Goal: Task Accomplishment & Management: Use online tool/utility

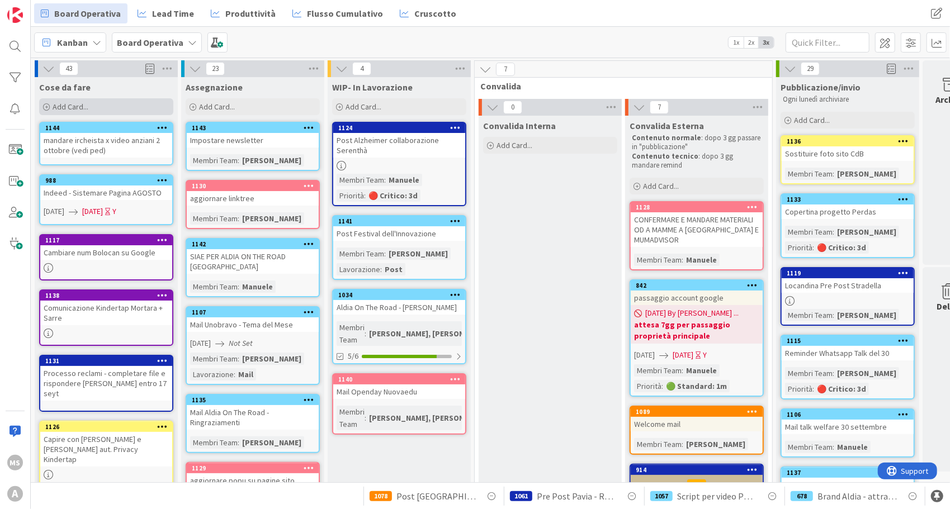
click at [101, 101] on div "Add Card..." at bounding box center [106, 106] width 134 height 17
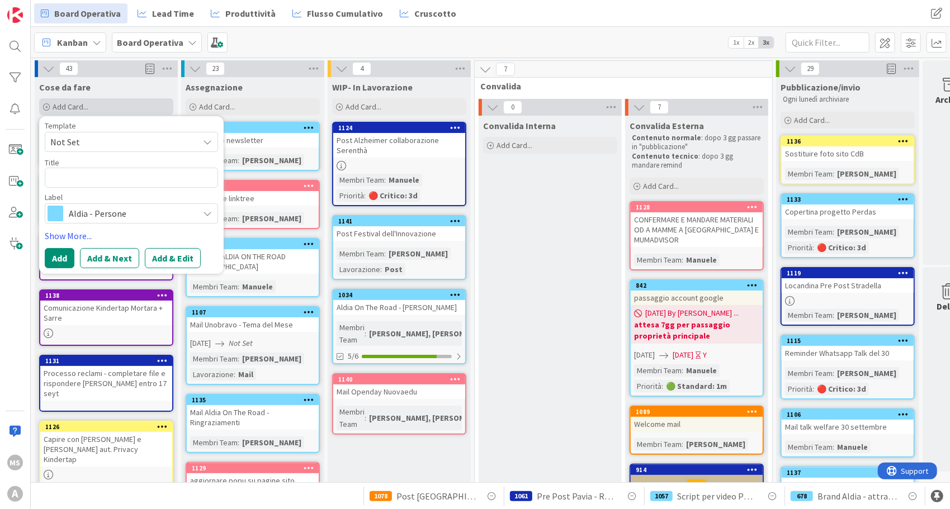
click at [101, 101] on div "Add Card..." at bounding box center [106, 106] width 134 height 17
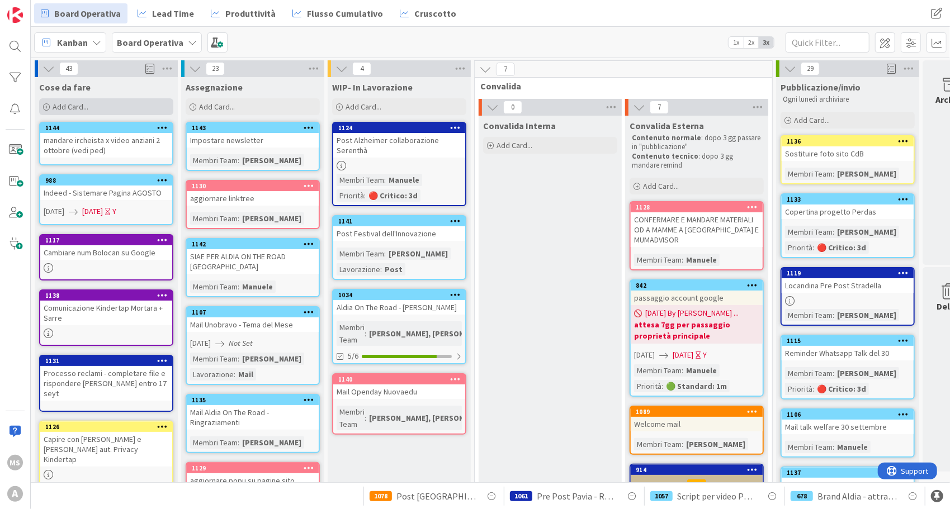
click at [101, 101] on div "Add Card..." at bounding box center [106, 106] width 134 height 17
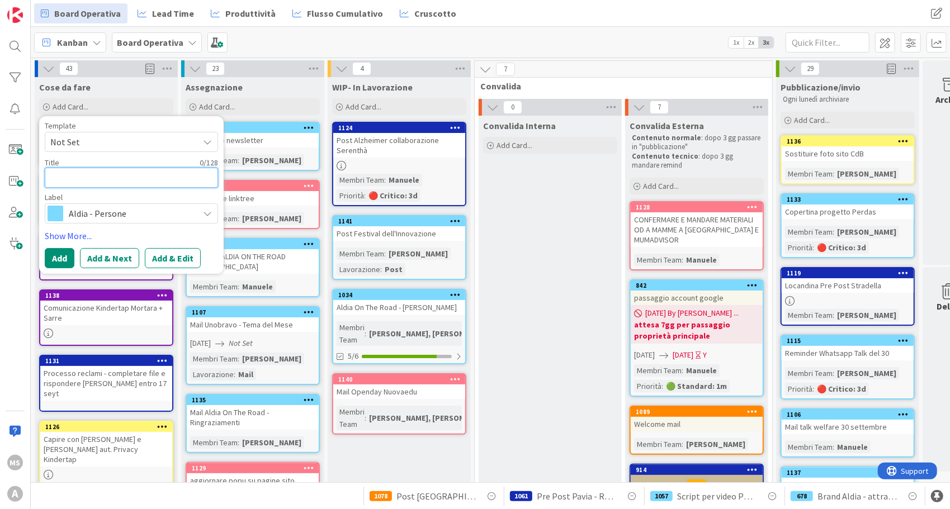
type textarea "x"
type textarea "F"
type textarea "x"
type textarea "Fo"
type textarea "x"
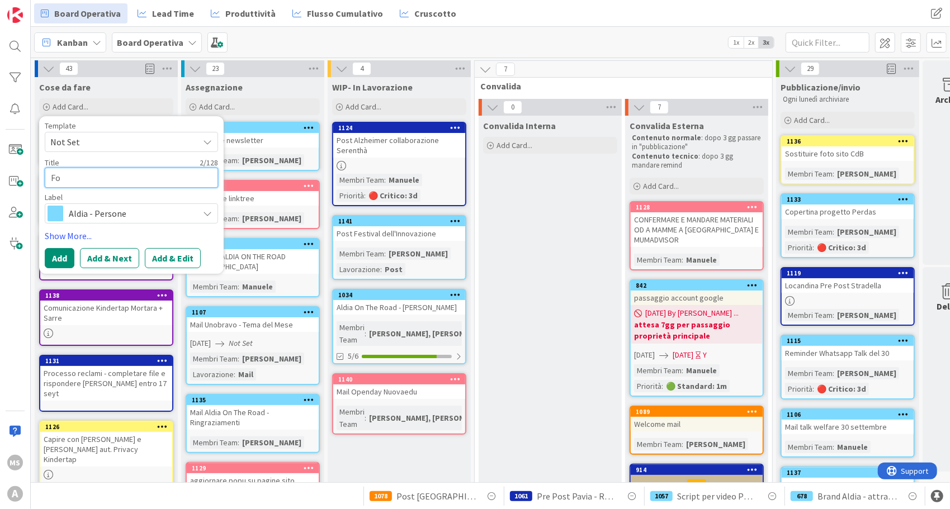
type textarea "For"
type textarea "x"
type textarea "Form"
type textarea "x"
type textarea "Form"
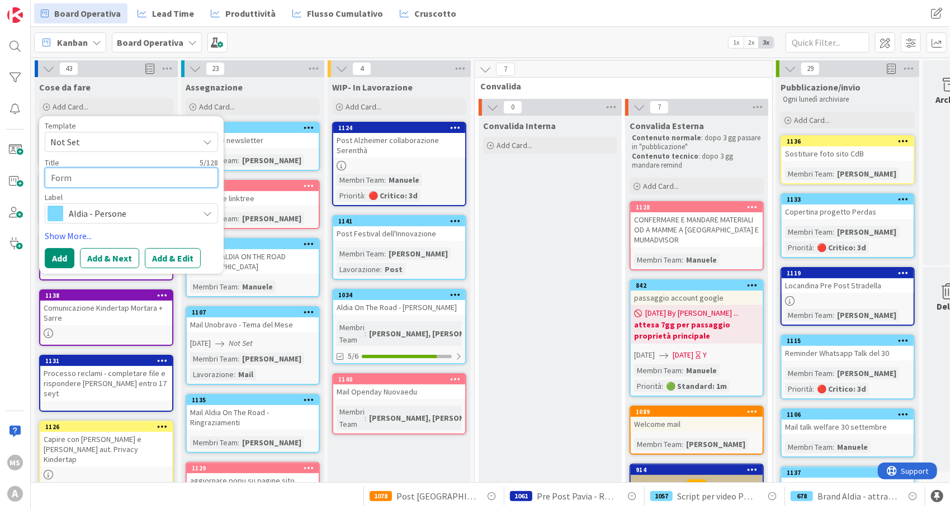
type textarea "x"
type textarea "Form A"
type textarea "x"
type textarea "Form AO"
type textarea "x"
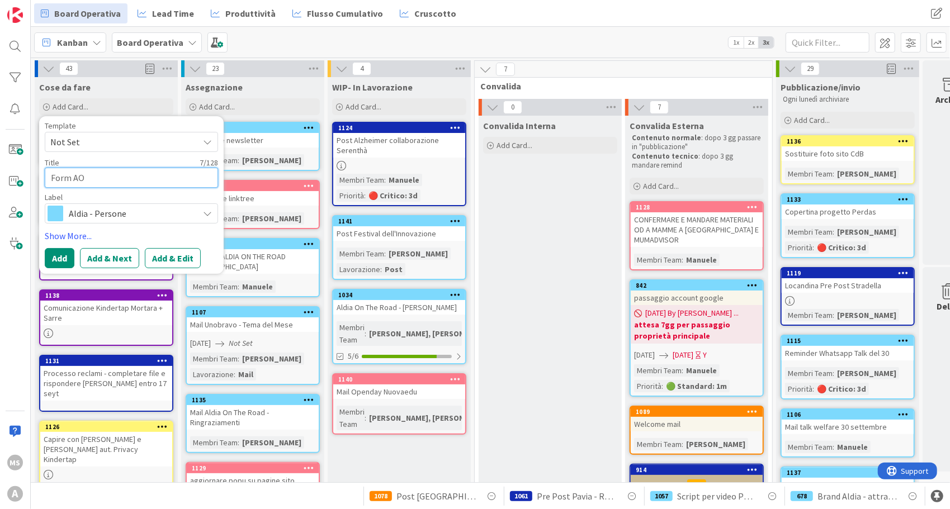
type textarea "Form AOT"
type textarea "x"
type textarea "Form AOTR"
type textarea "x"
type textarea "Form AOTR"
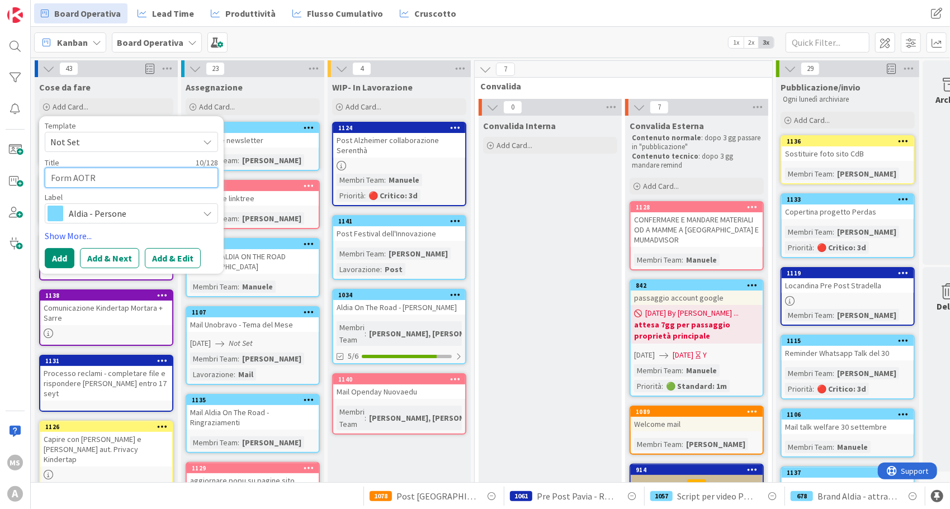
type textarea "x"
type textarea "Form AOTR L"
type textarea "x"
type textarea "Form AOTR La"
type textarea "x"
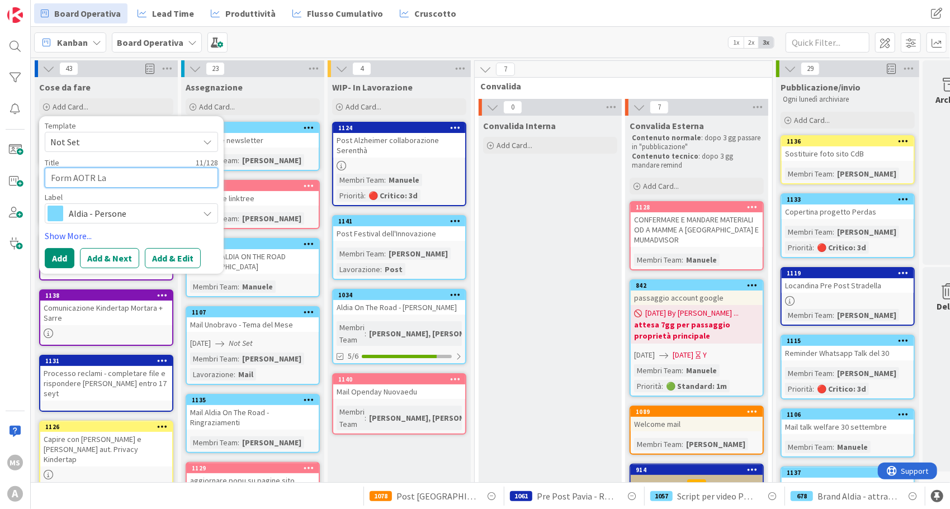
type textarea "Form AOTR Laz"
type textarea "x"
type textarea "Form AOTR Lazi"
type textarea "x"
type textarea "Form AOTR Lazio"
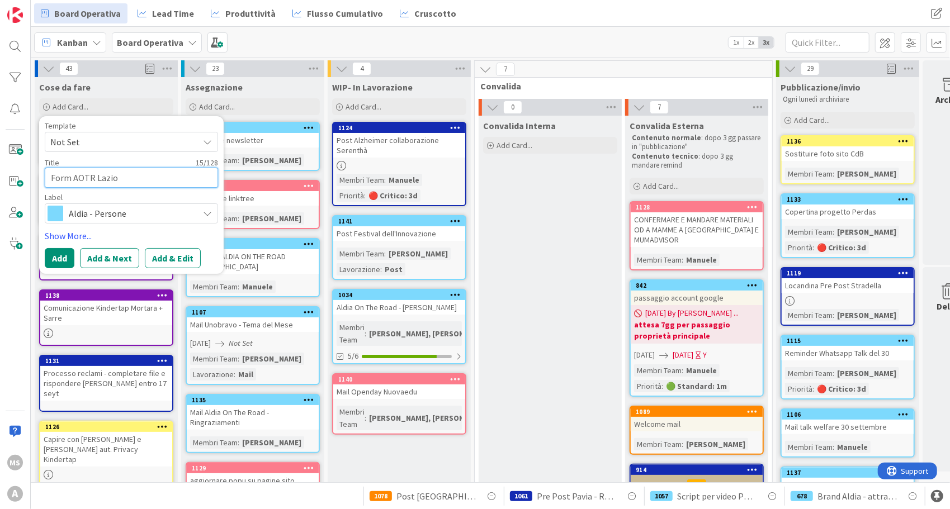
type textarea "x"
type textarea "Form AOTR Lazio"
type textarea "x"
type textarea "Form AOTR Lazio ("
type textarea "x"
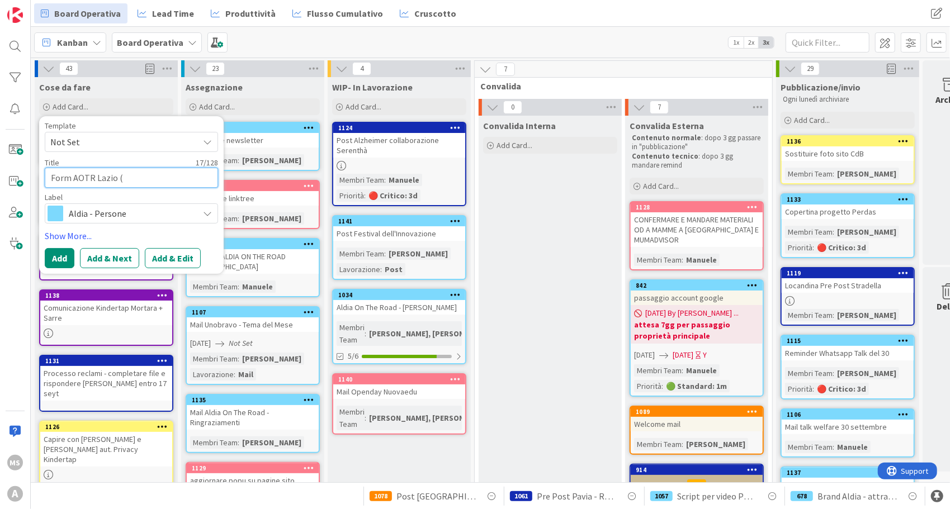
type textarea "Form AOTR Lazio (R"
type textarea "x"
type textarea "Form AOTR Lazio (Ro"
type textarea "x"
type textarea "Form AOTR Lazio ([GEOGRAPHIC_DATA]"
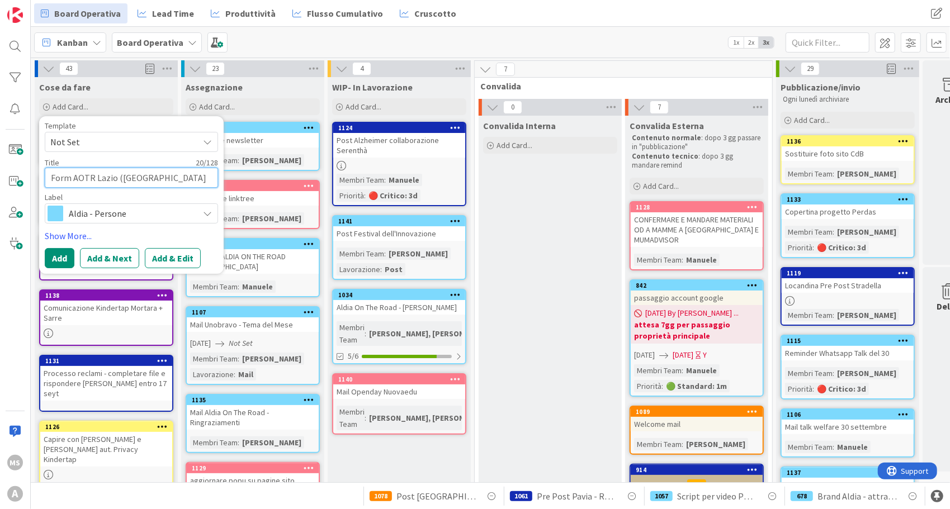
type textarea "x"
type textarea "Form AOTR Lazio ([GEOGRAPHIC_DATA]"
type textarea "x"
type textarea "Form AOTR Lazio ([GEOGRAPHIC_DATA]"
type textarea "x"
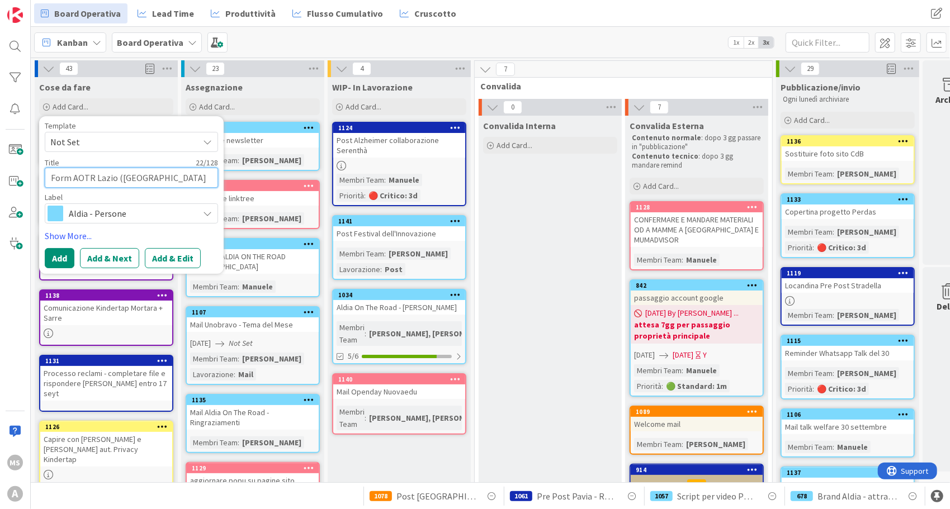
type textarea "Form AOTR Lazio ([GEOGRAPHIC_DATA] +"
type textarea "x"
type textarea "Form AOTR Lazio ([GEOGRAPHIC_DATA] +"
type textarea "x"
type textarea "Form AOTR Lazio ([GEOGRAPHIC_DATA] + F"
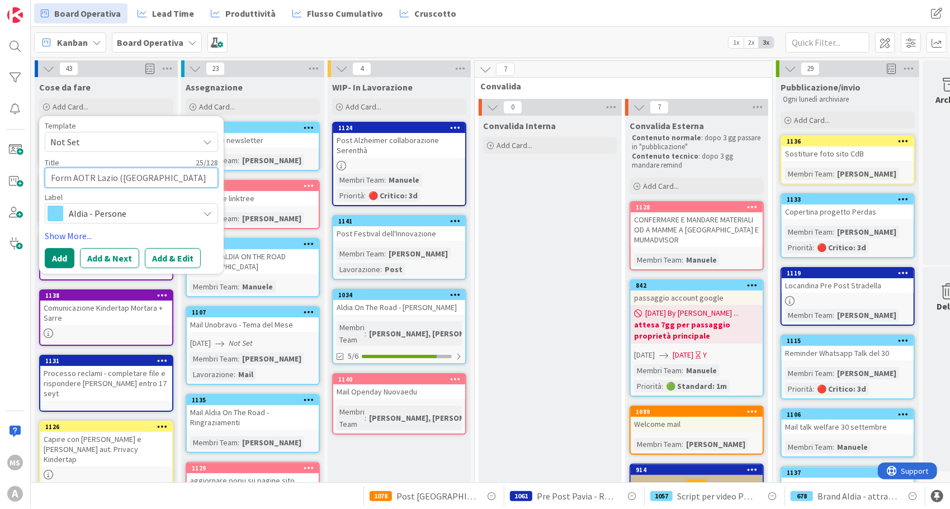
type textarea "x"
type textarea "Form AOTR Lazio ([GEOGRAPHIC_DATA] + Fon"
type textarea "x"
type textarea "Form AOTR Lazio ([GEOGRAPHIC_DATA] + Fond"
type textarea "x"
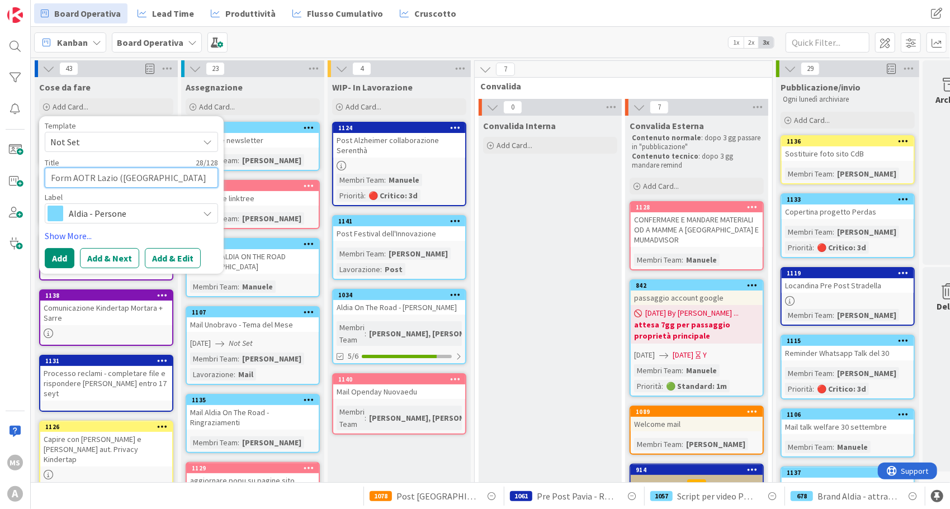
type textarea "Form AOTR Lazio ([GEOGRAPHIC_DATA] + Fondi"
type textarea "x"
type textarea "Form AOTR Lazio ([GEOGRAPHIC_DATA] + Fondi)"
click at [53, 262] on button "Add" at bounding box center [60, 258] width 30 height 20
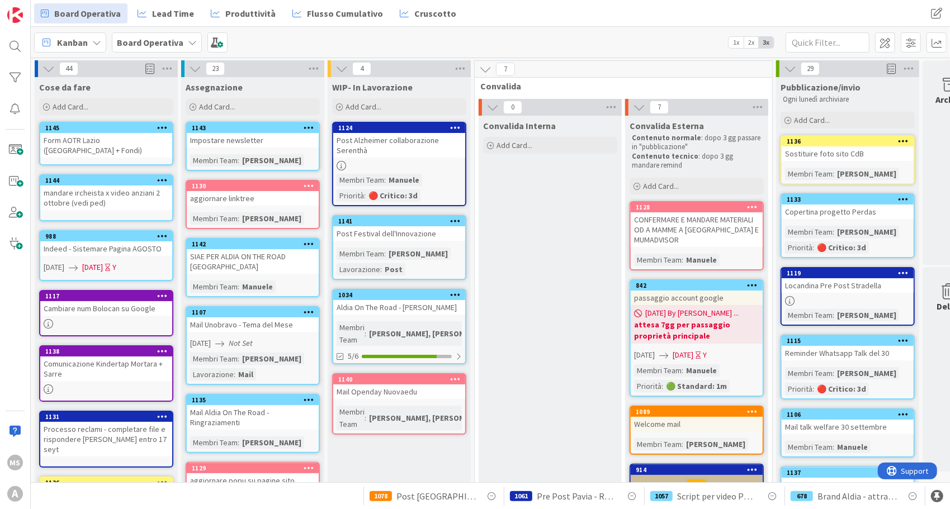
click at [76, 146] on div "Form AOTR Lazio ([GEOGRAPHIC_DATA] + Fondi)" at bounding box center [106, 145] width 132 height 25
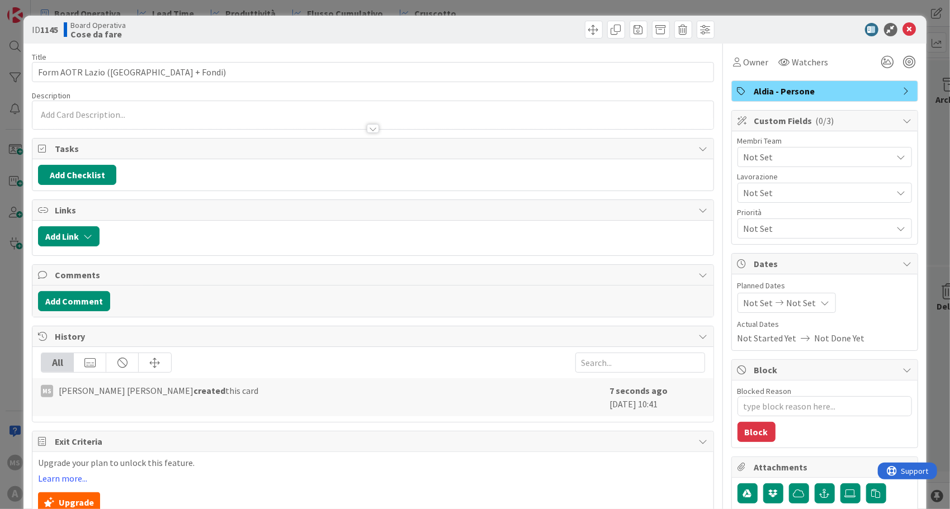
type textarea "x"
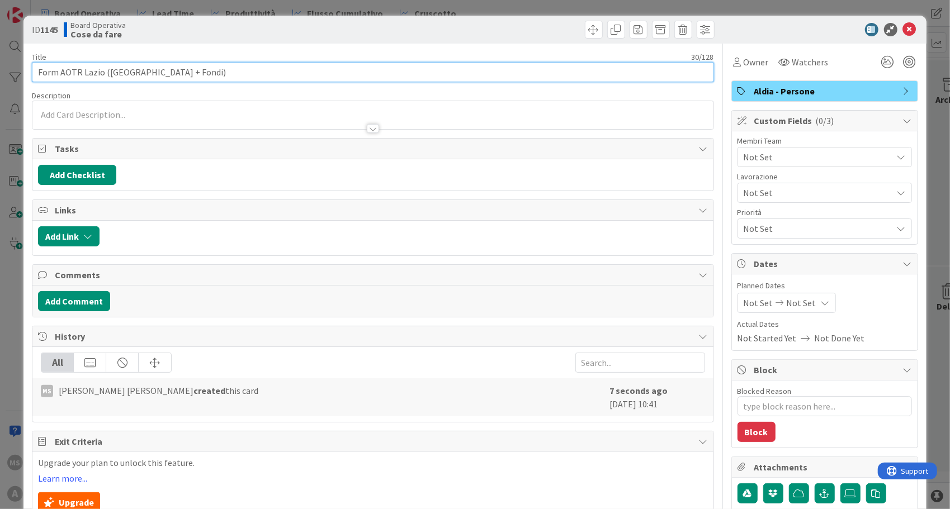
click at [132, 71] on input "Form AOTR Lazio ([GEOGRAPHIC_DATA] + Fondi)" at bounding box center [372, 72] width 681 height 20
type input "Form AOTR Lazio ([GEOGRAPHIC_DATA][PERSON_NAME])"
type textarea "x"
type input "Form AOTR Lazio ([GEOGRAPHIC_DATA][PERSON_NAME])"
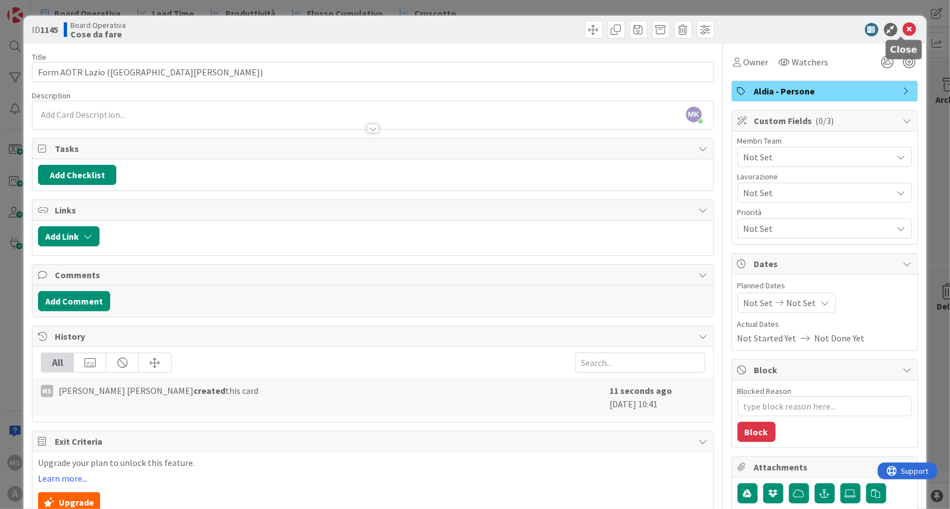
click at [903, 32] on icon at bounding box center [909, 29] width 13 height 13
